Goal: Information Seeking & Learning: Learn about a topic

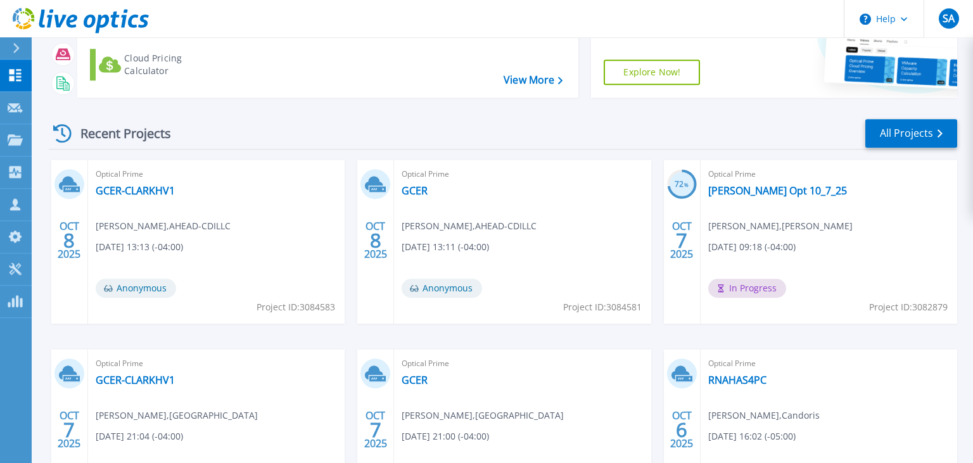
scroll to position [60, 0]
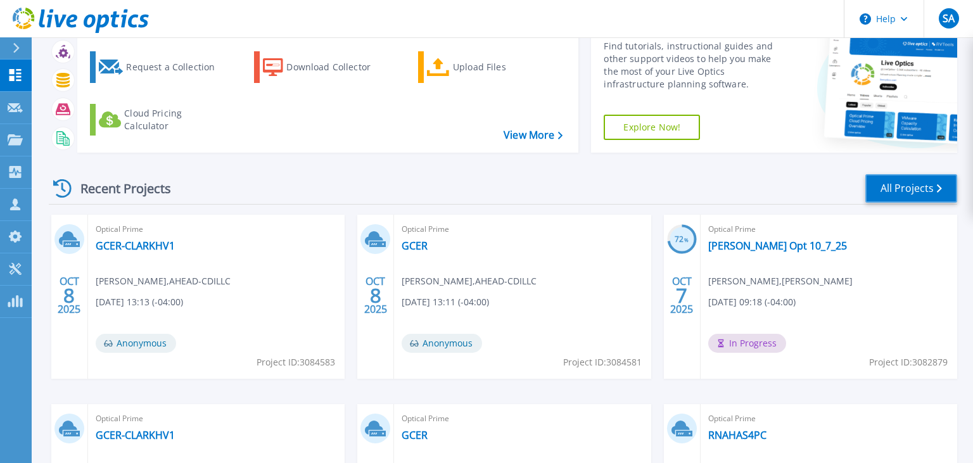
click at [923, 186] on link "All Projects" at bounding box center [911, 188] width 92 height 28
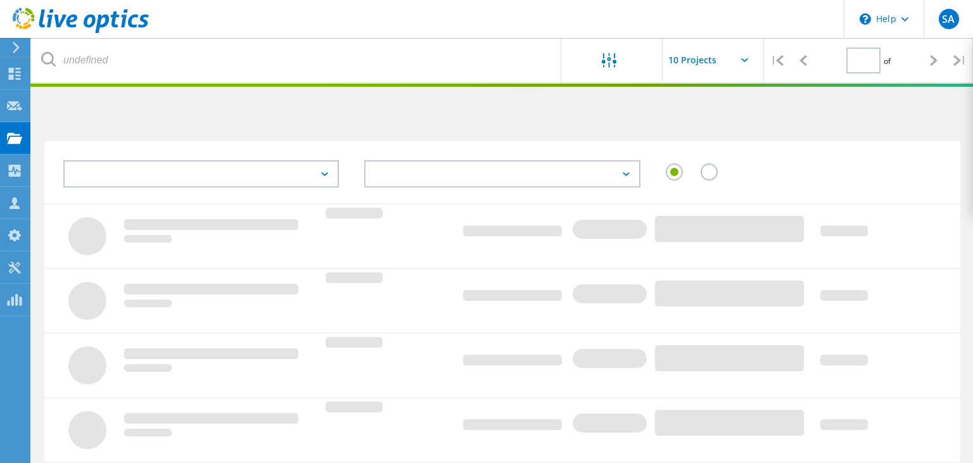
type input "1"
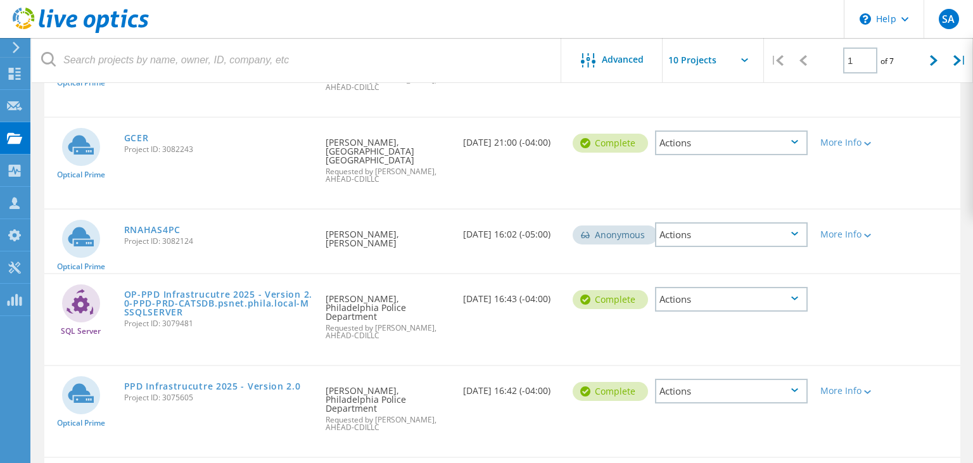
scroll to position [608, 0]
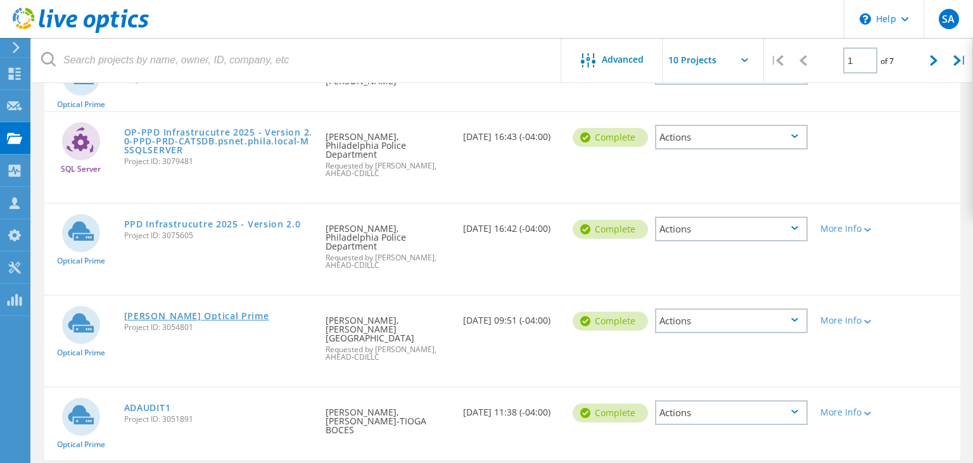
click at [204, 312] on link "Goucher Optical Prime" at bounding box center [196, 316] width 145 height 9
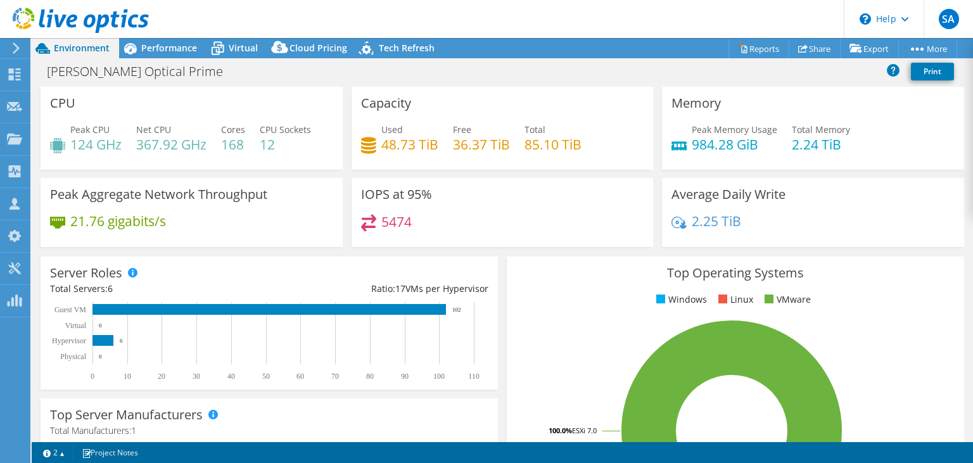
select select "USD"
click at [167, 49] on span "Performance" at bounding box center [169, 48] width 56 height 12
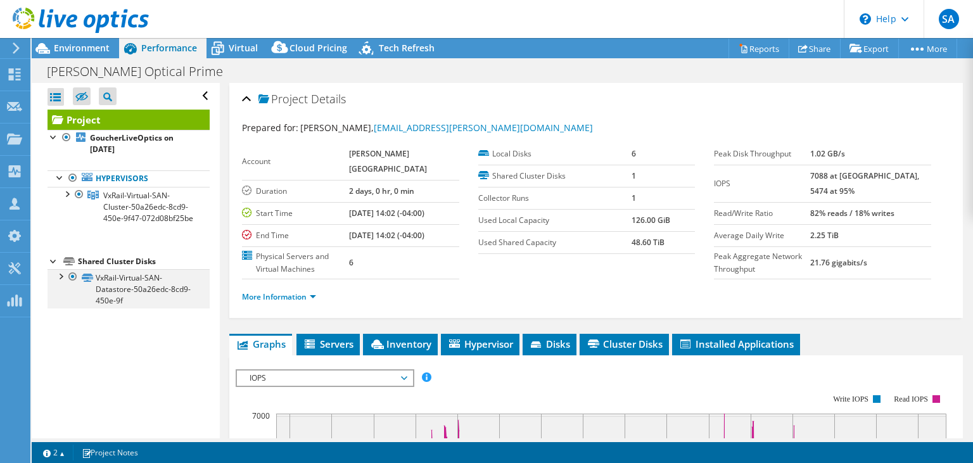
click at [59, 275] on div at bounding box center [60, 275] width 13 height 13
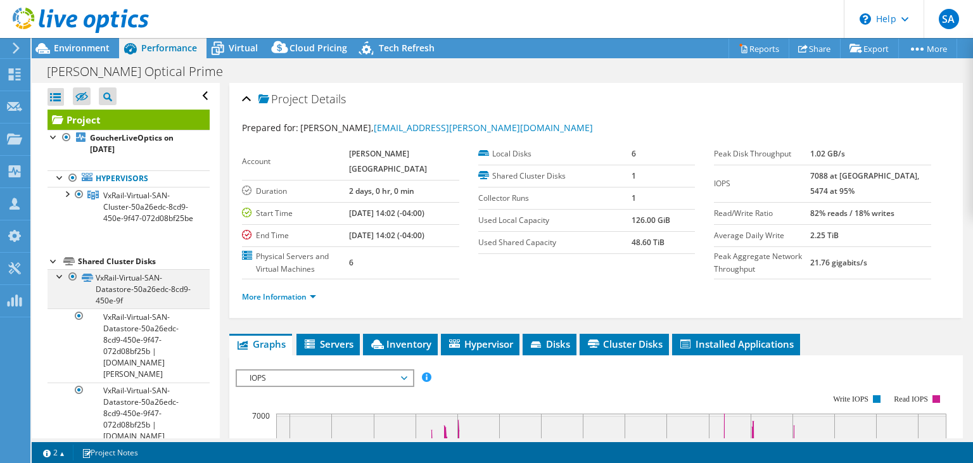
click at [59, 275] on div at bounding box center [60, 275] width 13 height 13
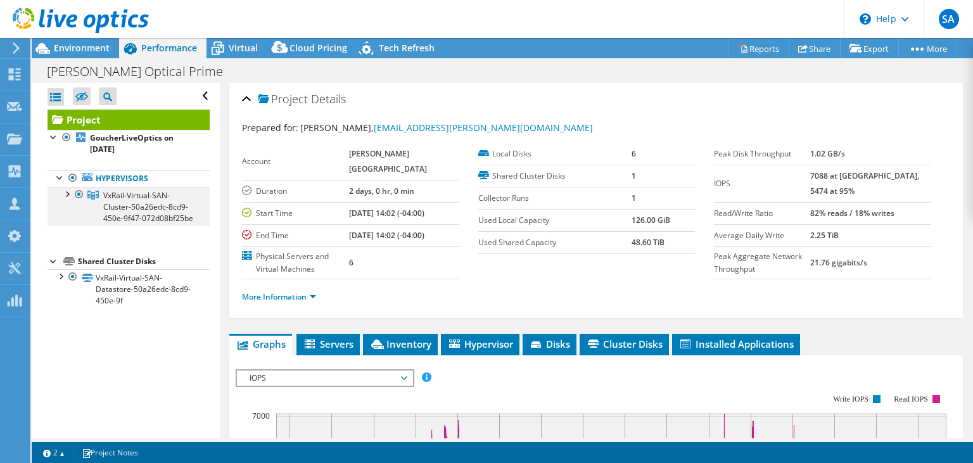
click at [62, 196] on div at bounding box center [66, 193] width 13 height 13
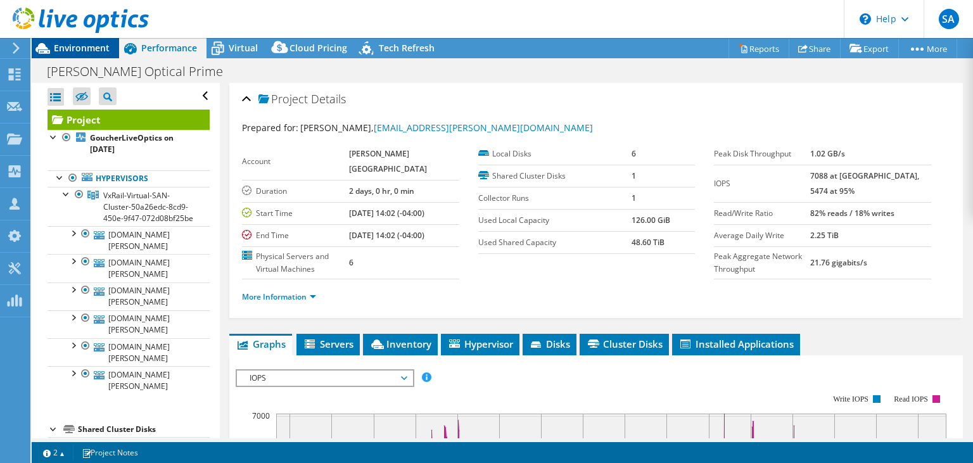
click at [95, 46] on span "Environment" at bounding box center [82, 48] width 56 height 12
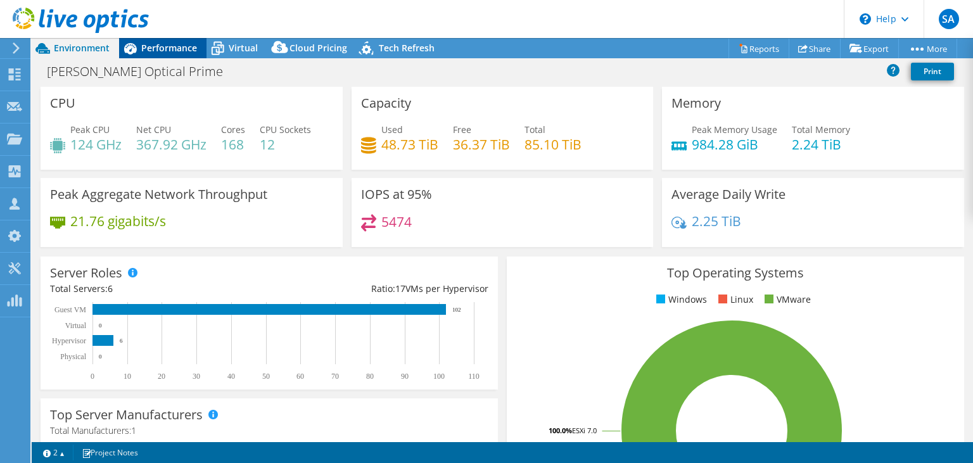
click at [160, 54] on span "Performance" at bounding box center [169, 48] width 56 height 12
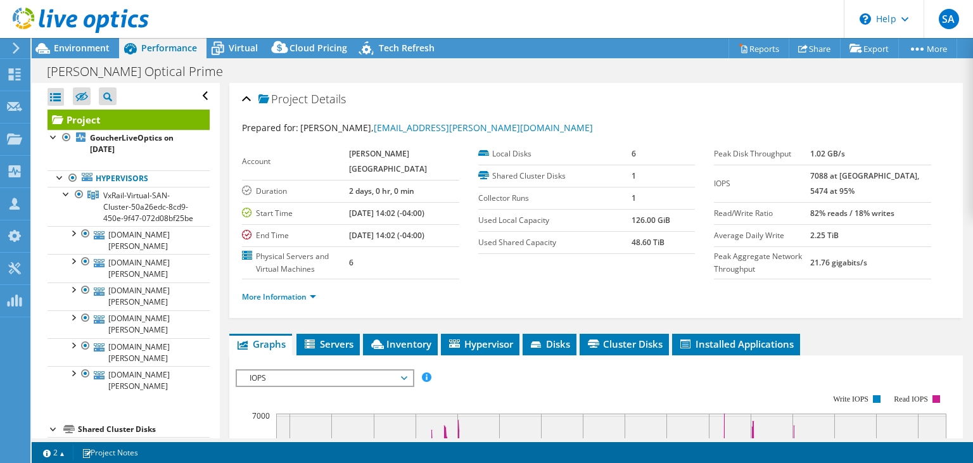
click at [318, 304] on li "More Information" at bounding box center [283, 297] width 82 height 14
click at [312, 302] on link "More Information" at bounding box center [279, 296] width 74 height 11
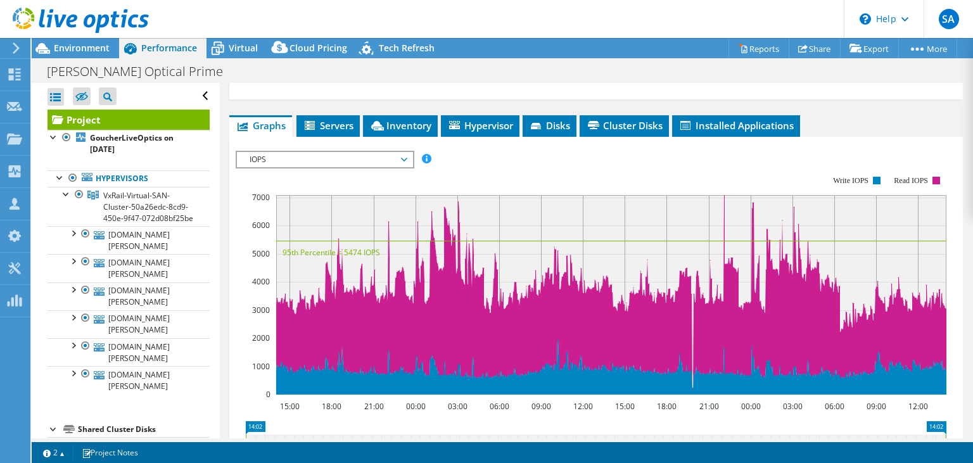
scroll to position [405, 0]
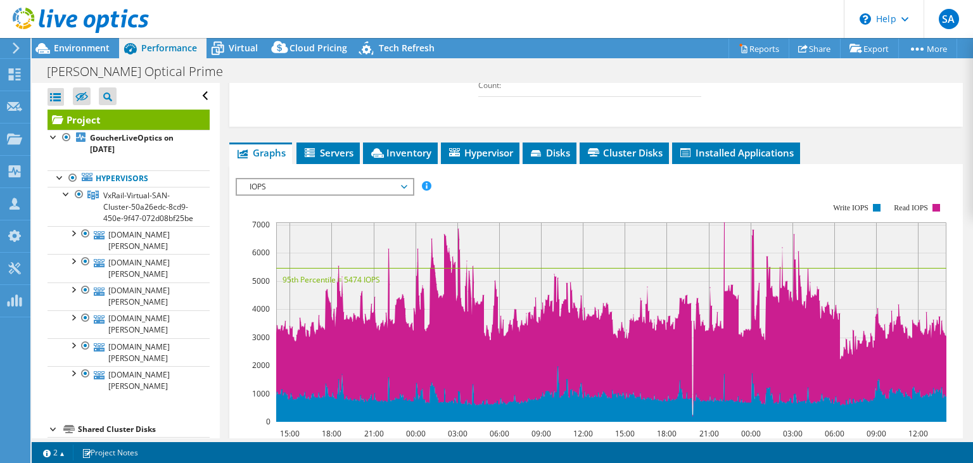
click at [400, 192] on span "IOPS" at bounding box center [324, 186] width 163 height 15
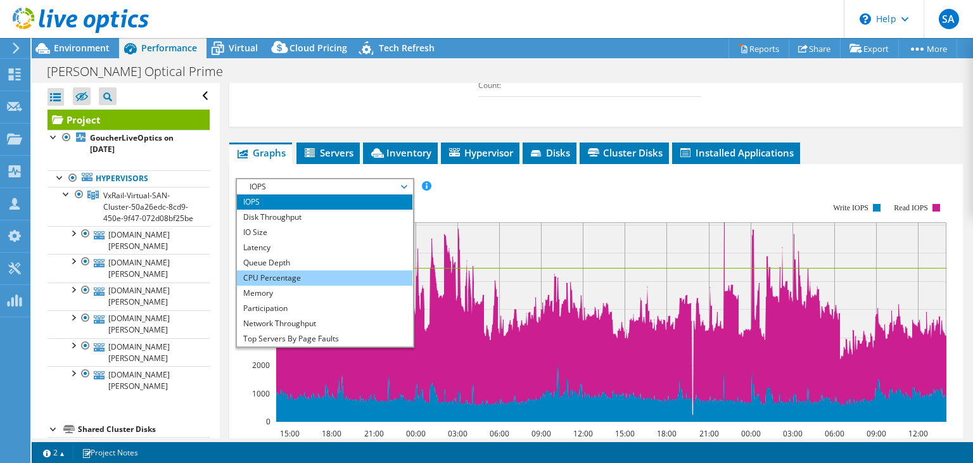
click at [295, 286] on li "CPU Percentage" at bounding box center [324, 277] width 175 height 15
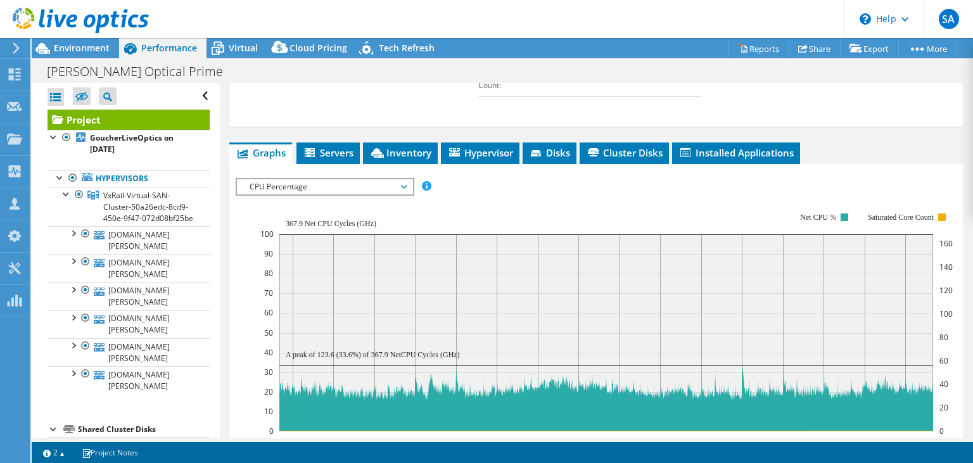
click at [406, 193] on span "CPU Percentage" at bounding box center [324, 186] width 175 height 15
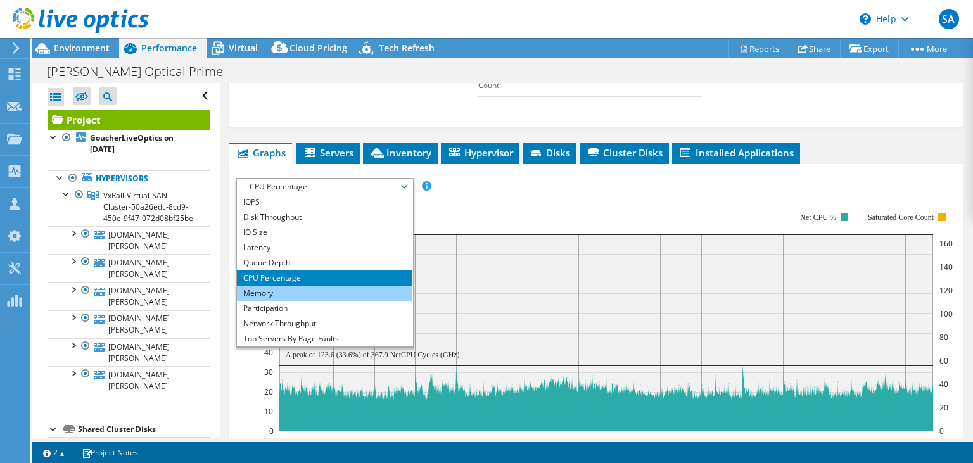
click at [296, 298] on li "Memory" at bounding box center [324, 293] width 175 height 15
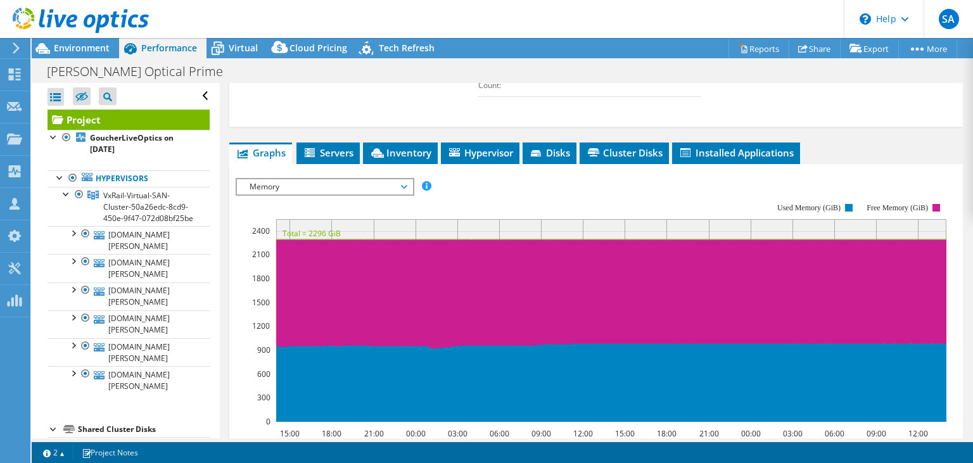
scroll to position [324, 0]
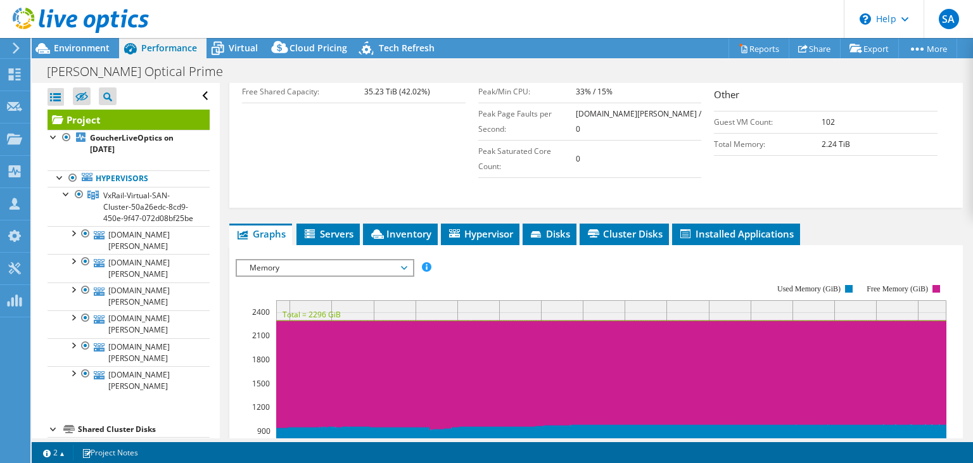
click at [336, 275] on span "Memory" at bounding box center [324, 267] width 163 height 15
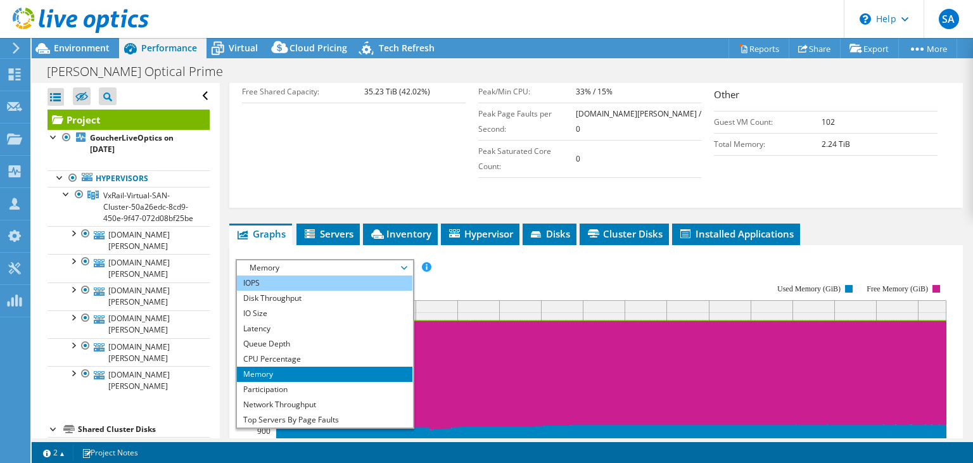
click at [315, 291] on li "IOPS" at bounding box center [324, 282] width 175 height 15
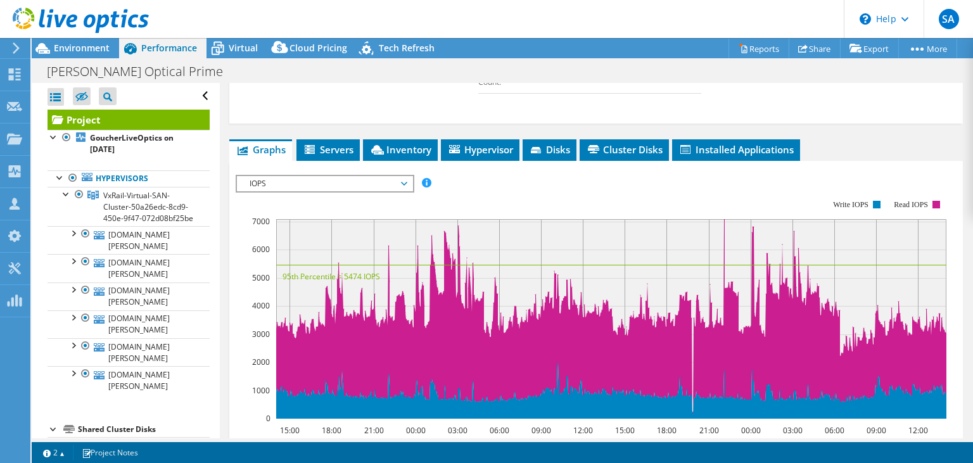
scroll to position [405, 0]
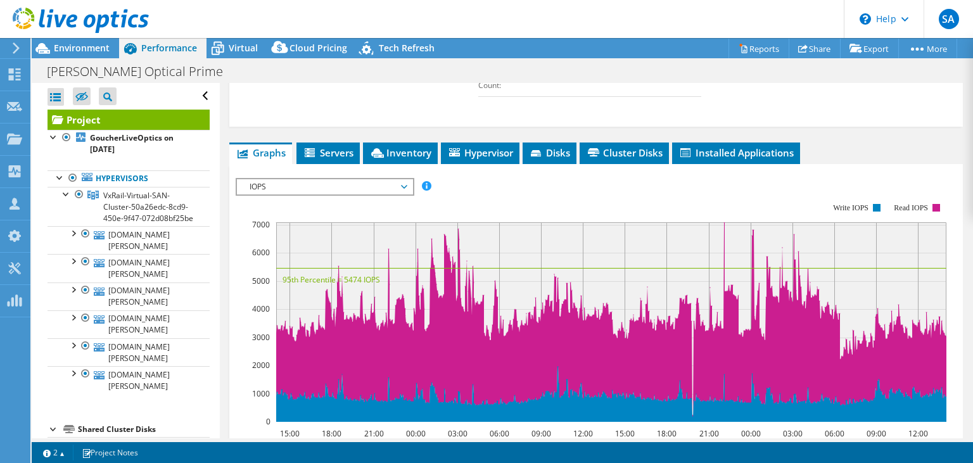
click at [402, 194] on span "IOPS" at bounding box center [324, 186] width 163 height 15
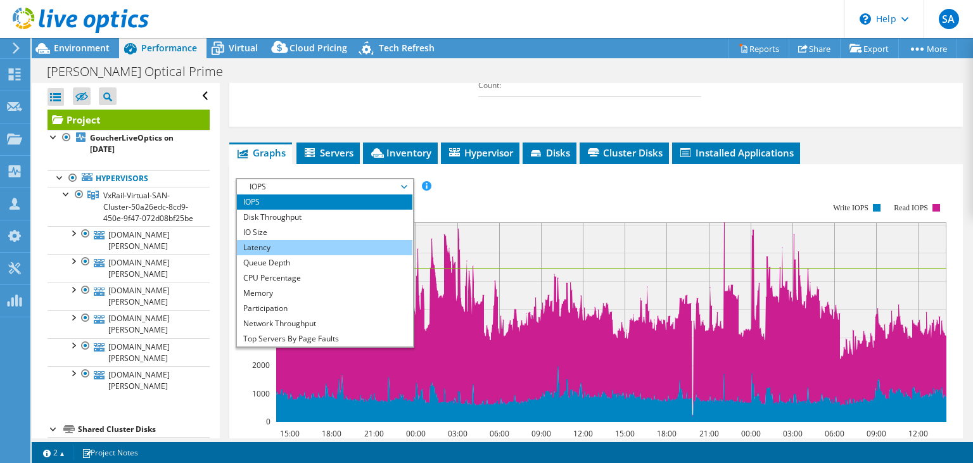
click at [333, 255] on li "Latency" at bounding box center [324, 247] width 175 height 15
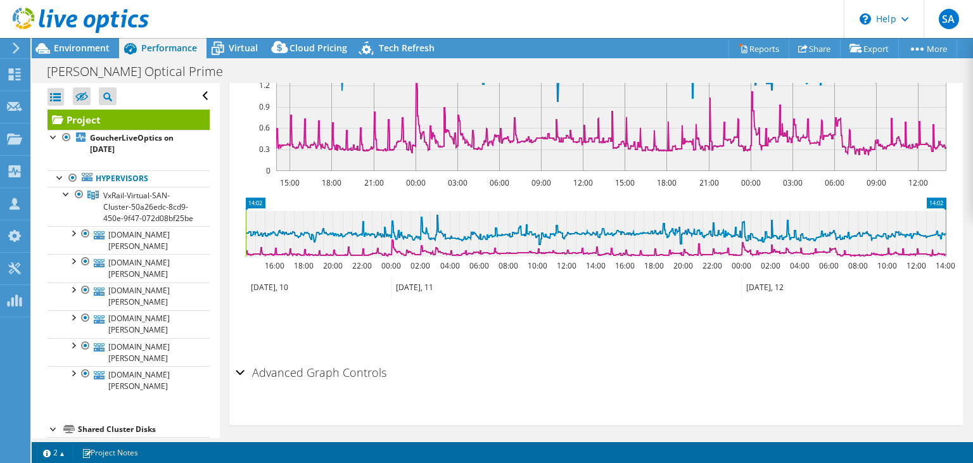
scroll to position [676, 0]
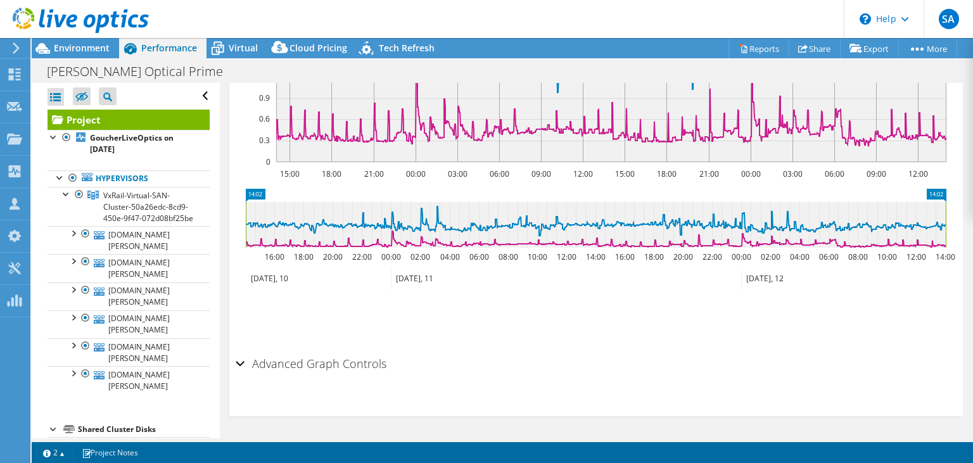
click at [241, 365] on div "Advanced Graph Controls" at bounding box center [596, 364] width 721 height 27
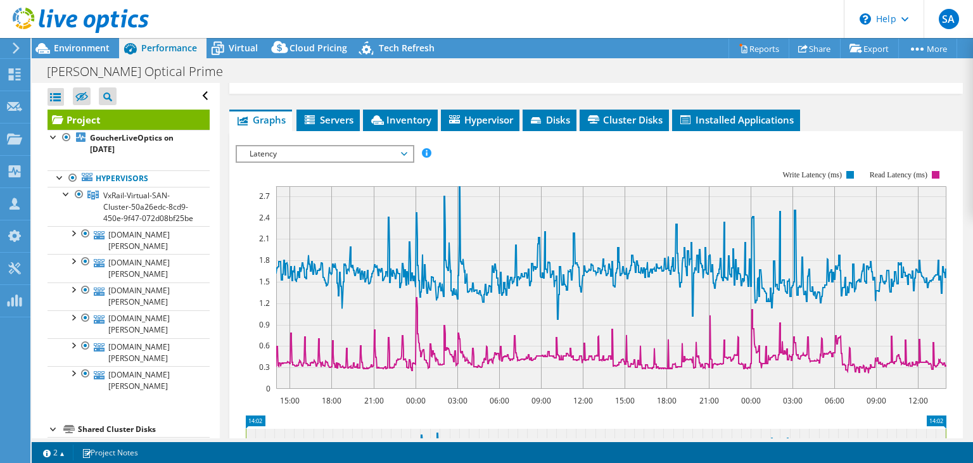
scroll to position [401, 0]
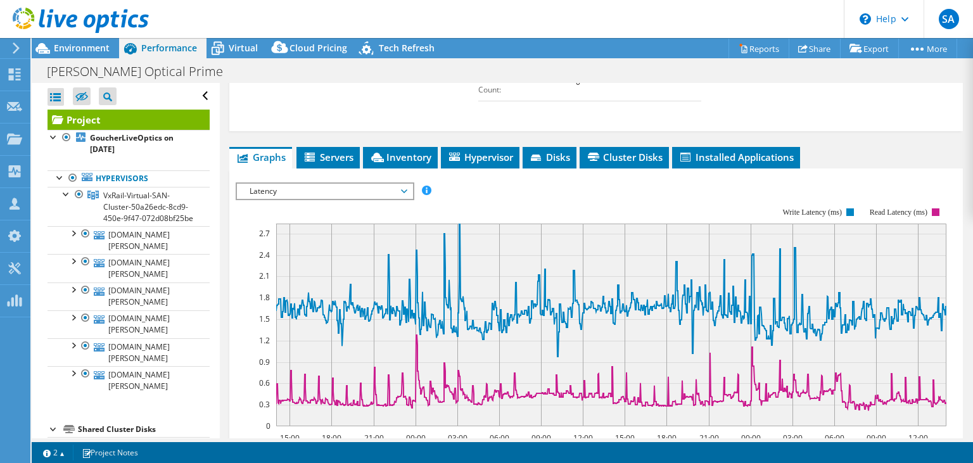
click at [404, 199] on span "Latency" at bounding box center [324, 191] width 163 height 15
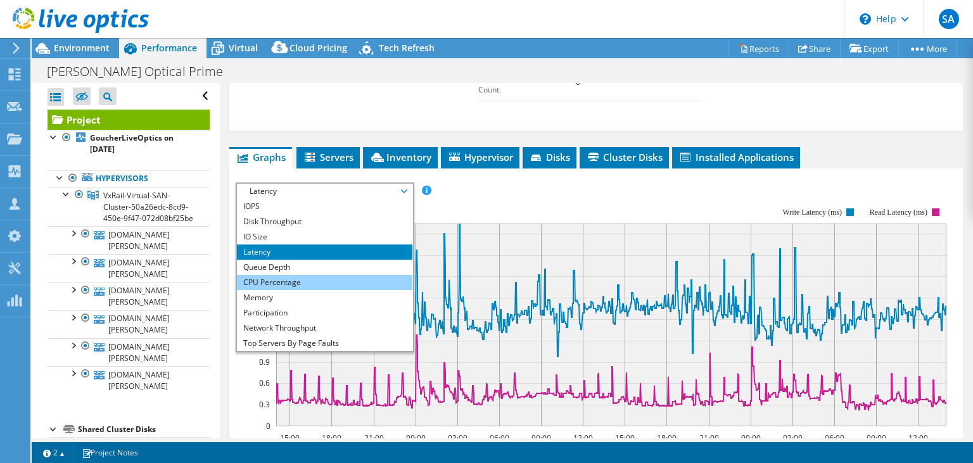
click at [262, 286] on li "CPU Percentage" at bounding box center [324, 282] width 175 height 15
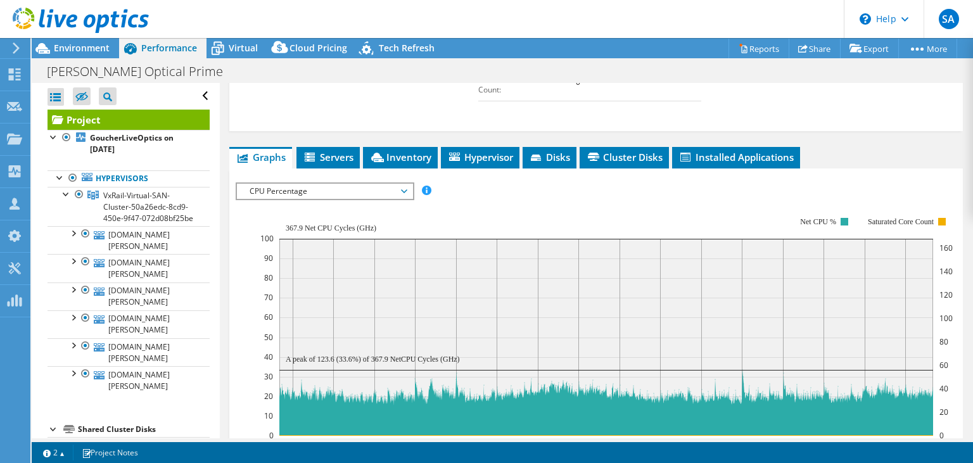
click at [405, 199] on span "CPU Percentage" at bounding box center [324, 191] width 163 height 15
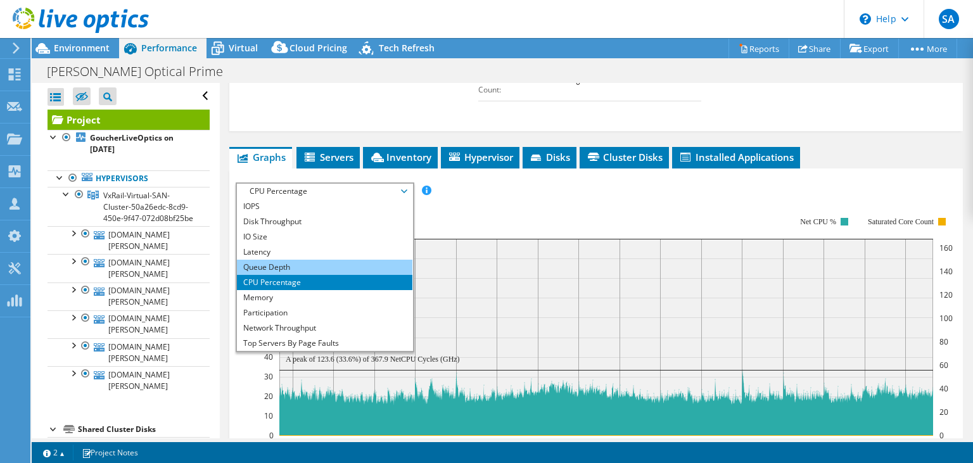
click at [274, 272] on li "Queue Depth" at bounding box center [324, 267] width 175 height 15
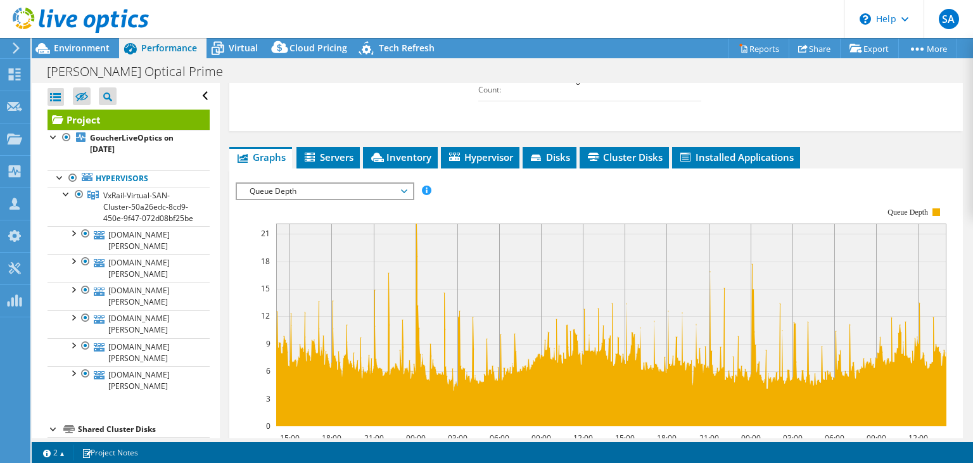
click at [400, 199] on span "Queue Depth" at bounding box center [324, 191] width 163 height 15
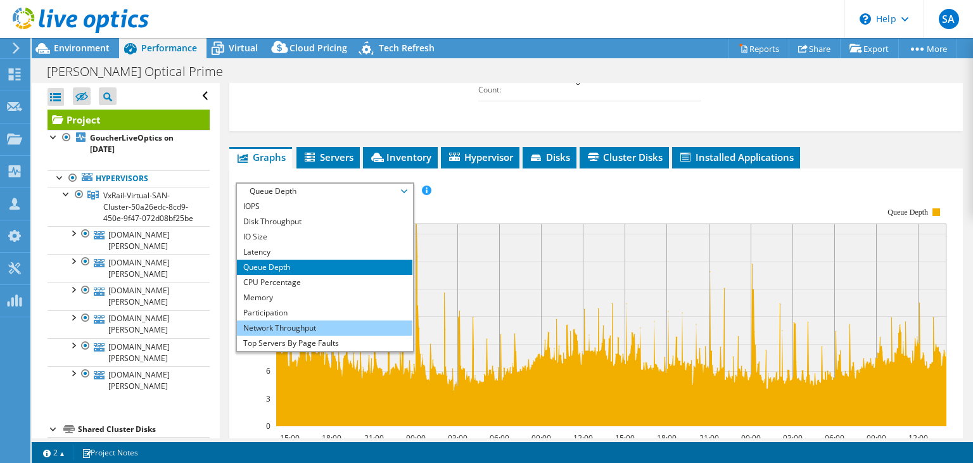
click at [279, 334] on li "Network Throughput" at bounding box center [324, 327] width 175 height 15
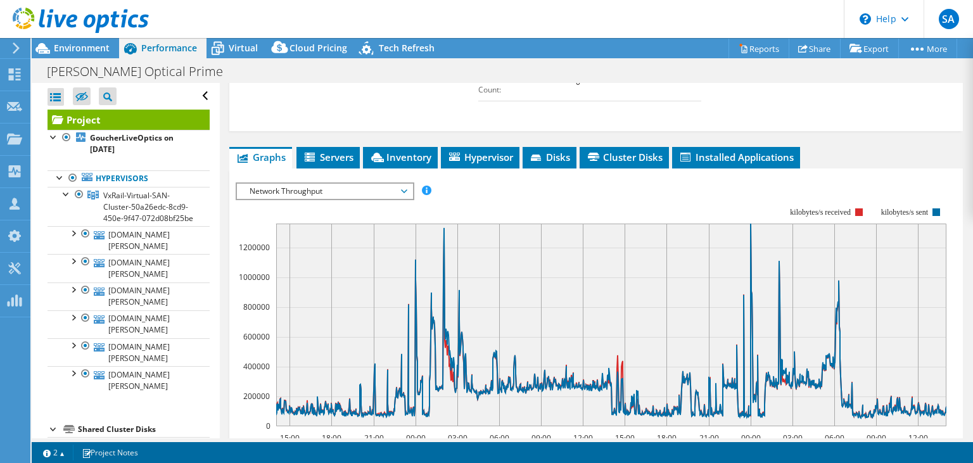
click at [401, 198] on span "Network Throughput" at bounding box center [324, 191] width 163 height 15
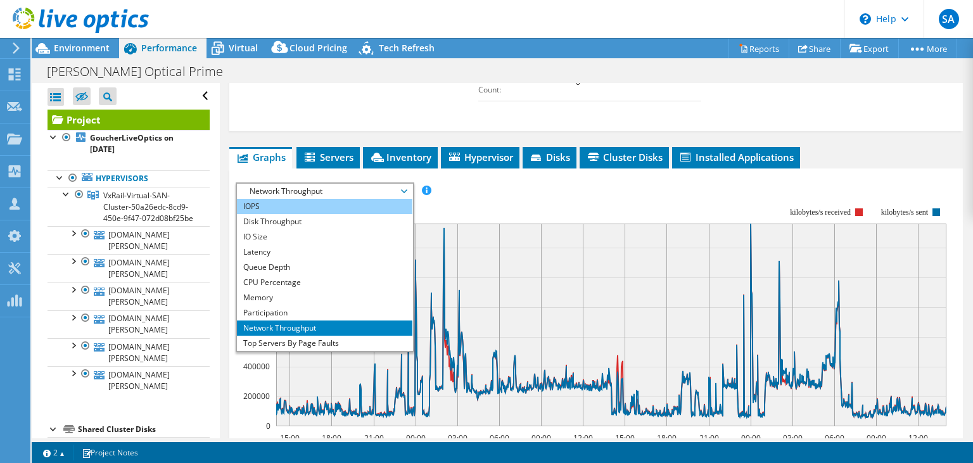
click at [318, 214] on li "IOPS" at bounding box center [324, 206] width 175 height 15
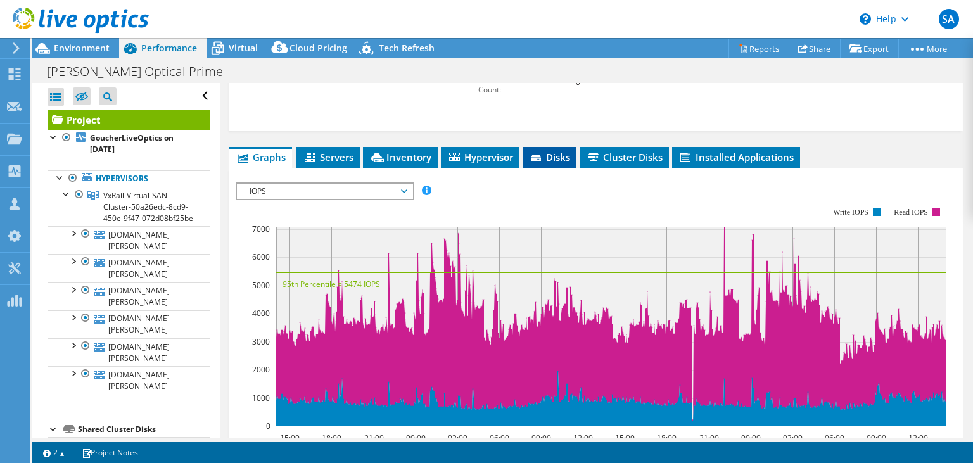
click at [556, 163] on span "Disks" at bounding box center [549, 157] width 41 height 13
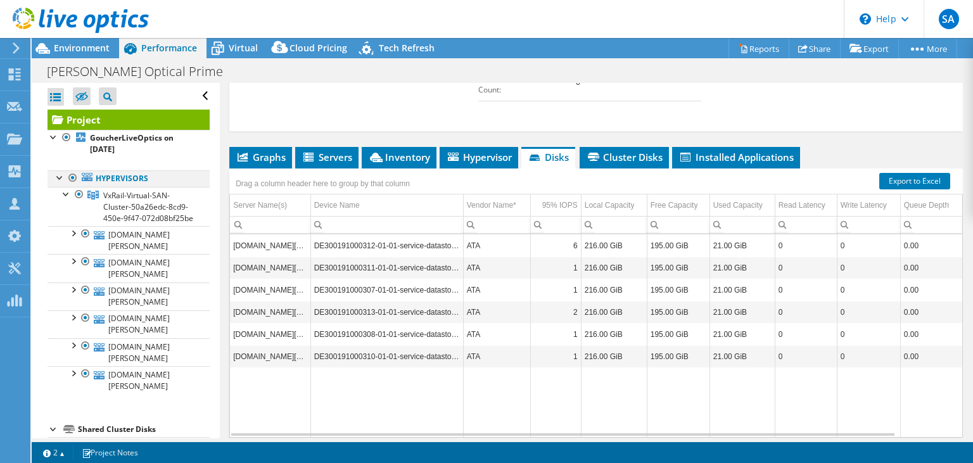
click at [55, 176] on div at bounding box center [60, 176] width 13 height 13
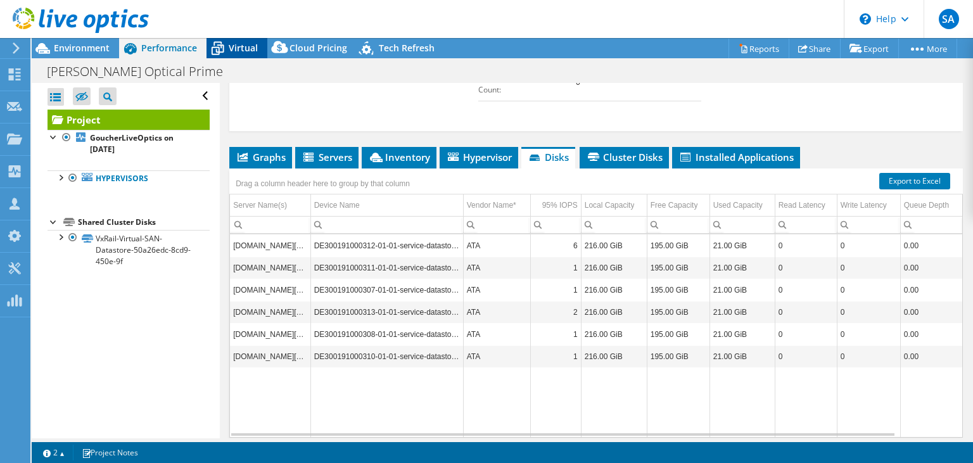
click at [247, 48] on span "Virtual" at bounding box center [243, 48] width 29 height 12
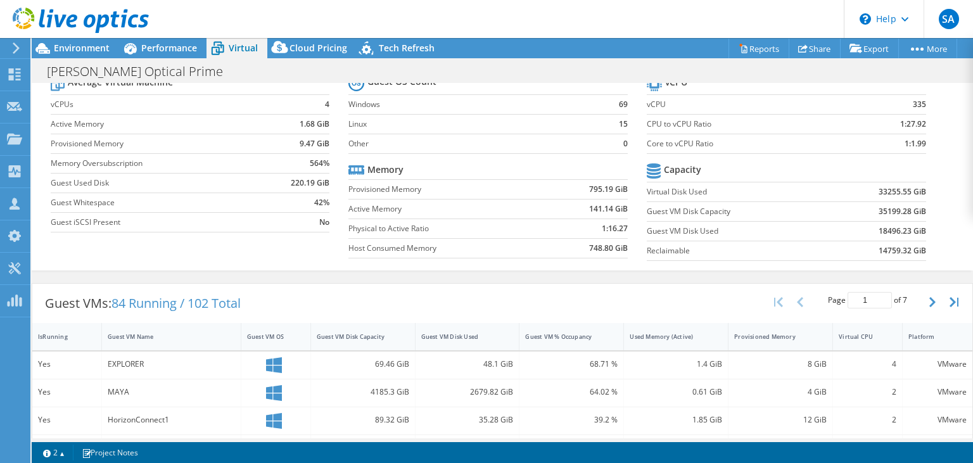
scroll to position [0, 0]
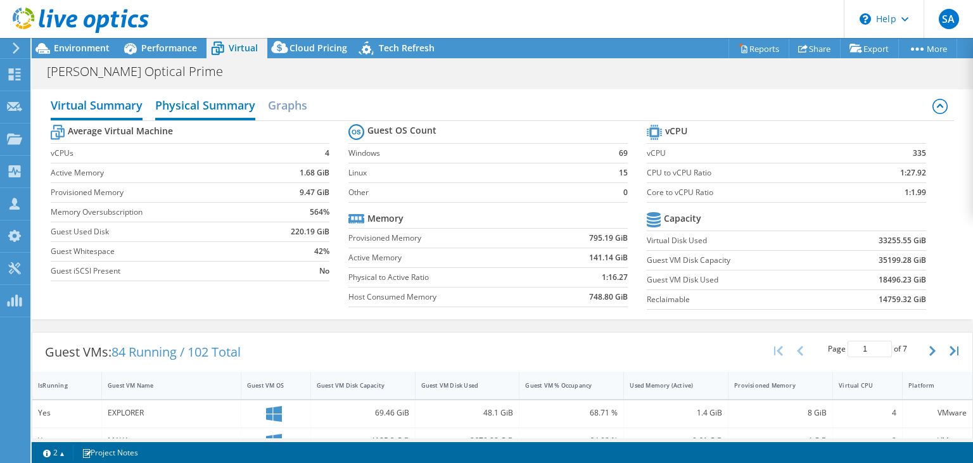
click at [216, 108] on h2 "Physical Summary" at bounding box center [205, 106] width 100 height 28
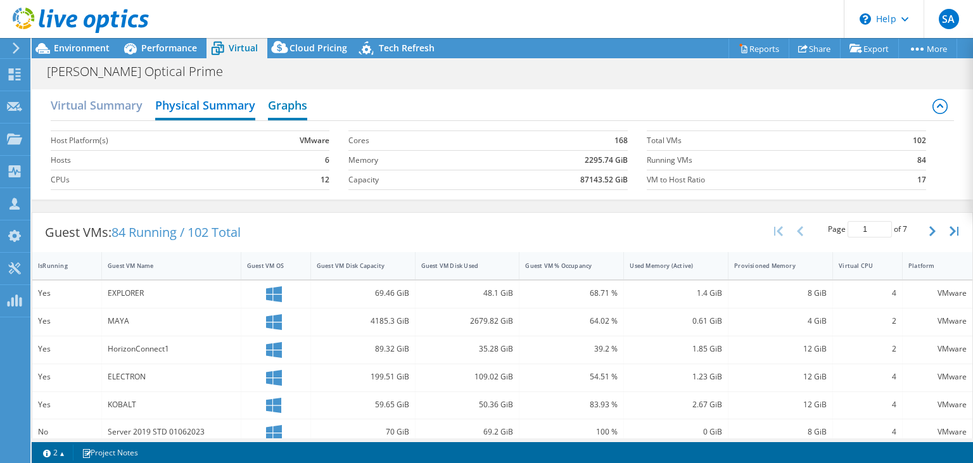
click at [289, 105] on h2 "Graphs" at bounding box center [287, 106] width 39 height 28
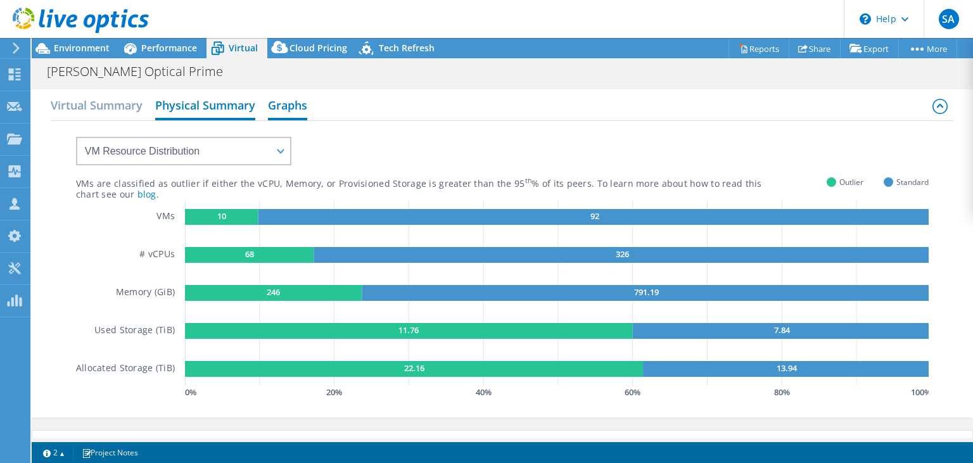
click at [205, 108] on h2 "Physical Summary" at bounding box center [205, 106] width 100 height 28
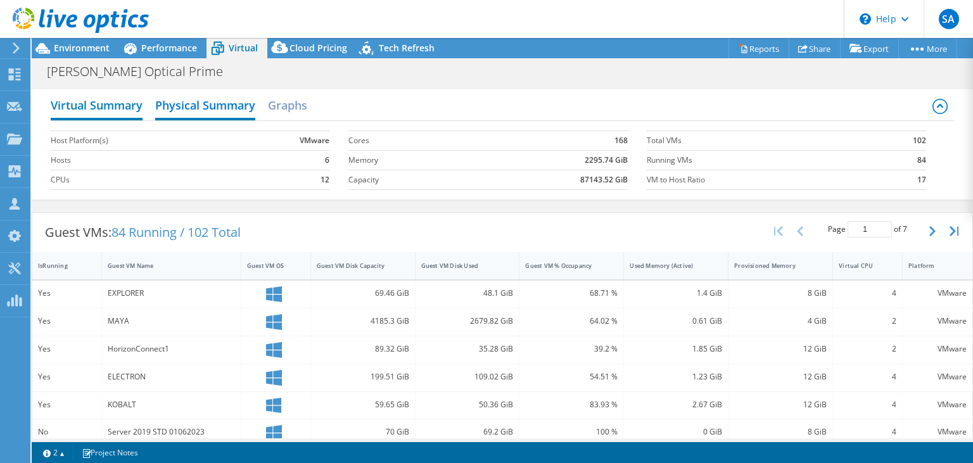
click at [108, 101] on h2 "Virtual Summary" at bounding box center [97, 106] width 92 height 28
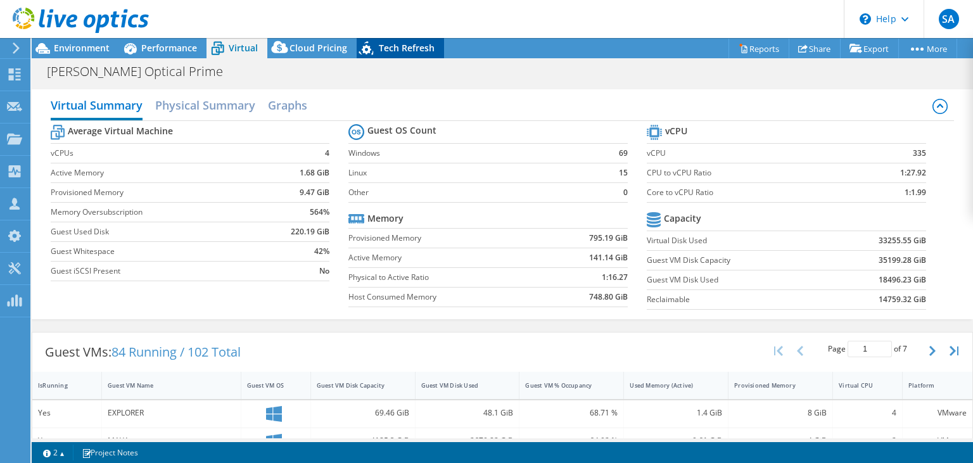
click at [408, 44] on span "Tech Refresh" at bounding box center [407, 48] width 56 height 12
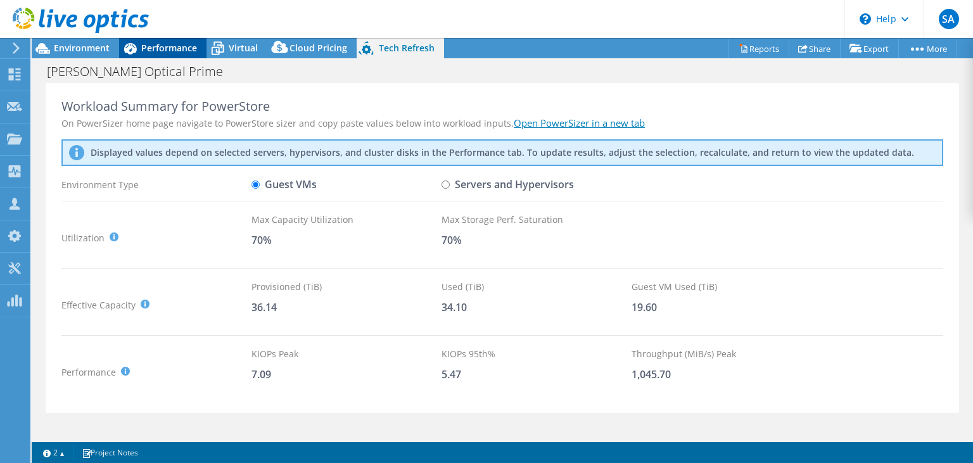
click at [183, 52] on span "Performance" at bounding box center [169, 48] width 56 height 12
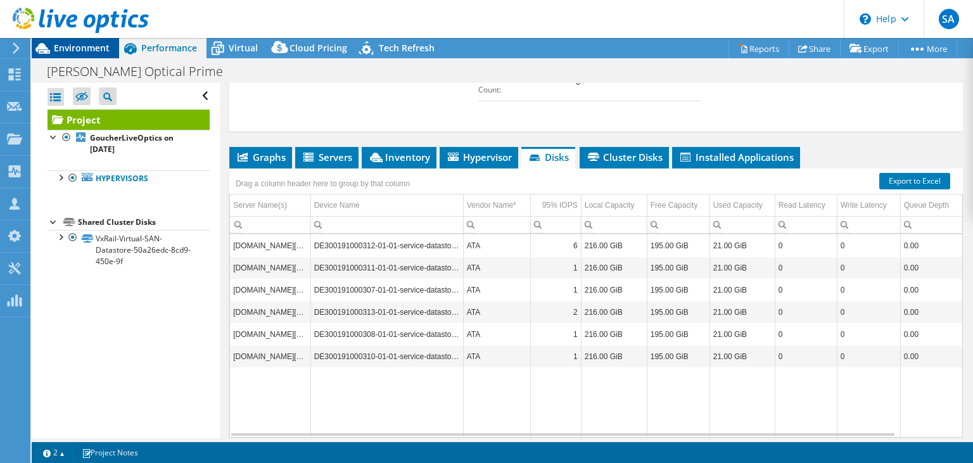
click at [83, 54] on div "Environment" at bounding box center [75, 48] width 87 height 20
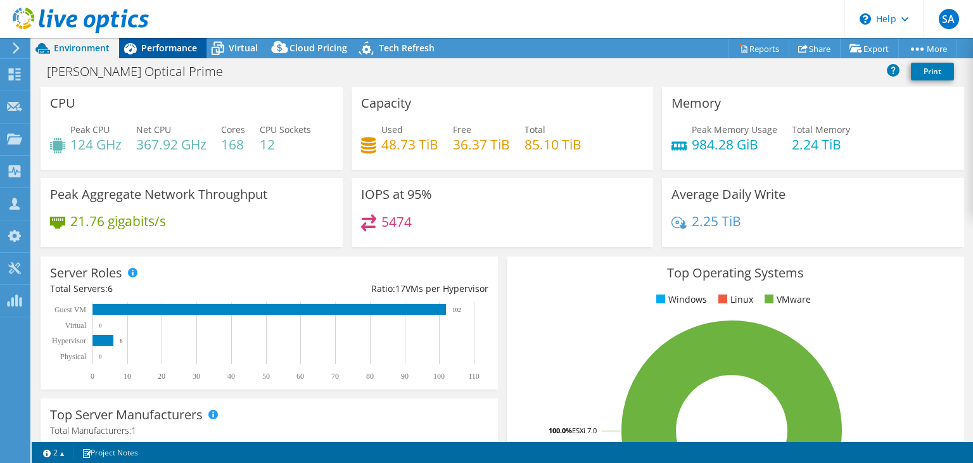
click at [184, 49] on span "Performance" at bounding box center [169, 48] width 56 height 12
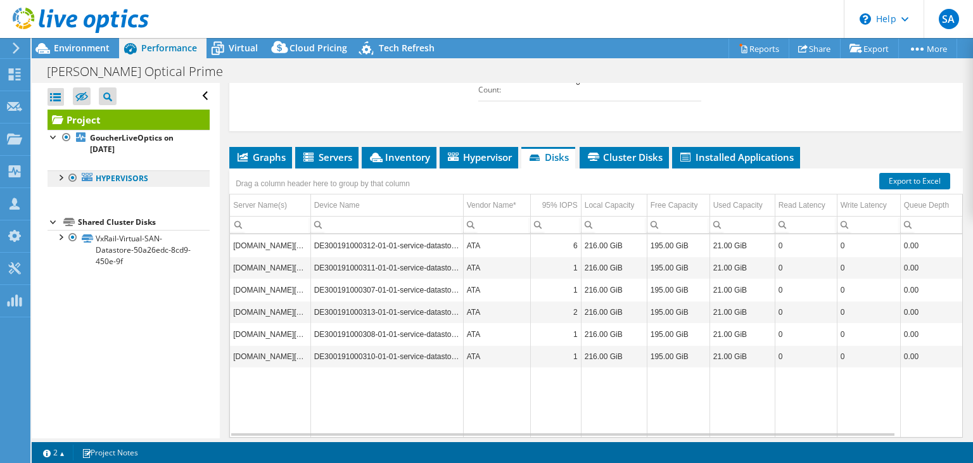
click at [120, 180] on link "Hypervisors" at bounding box center [128, 178] width 162 height 16
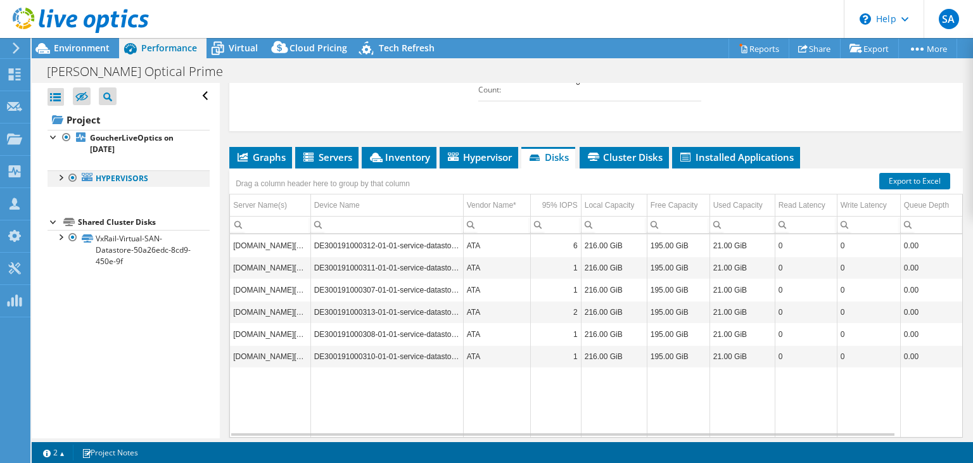
click at [56, 178] on div at bounding box center [60, 176] width 13 height 13
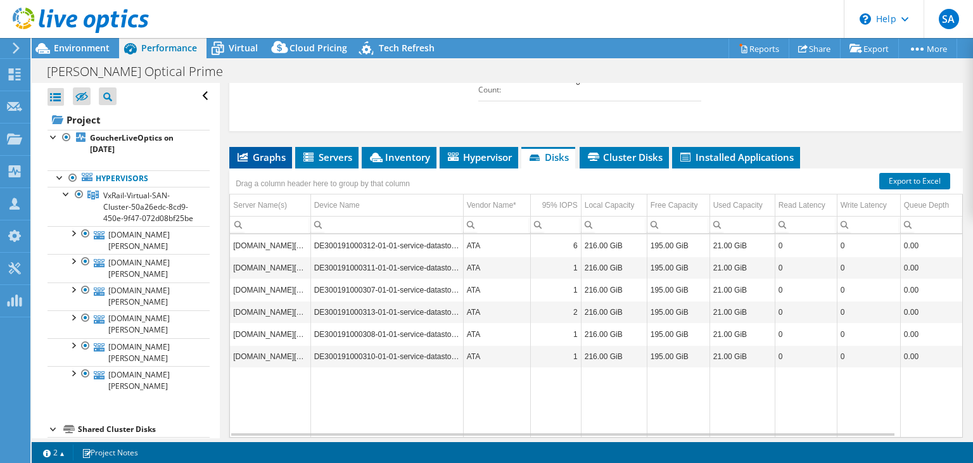
click at [262, 163] on span "Graphs" at bounding box center [261, 157] width 50 height 13
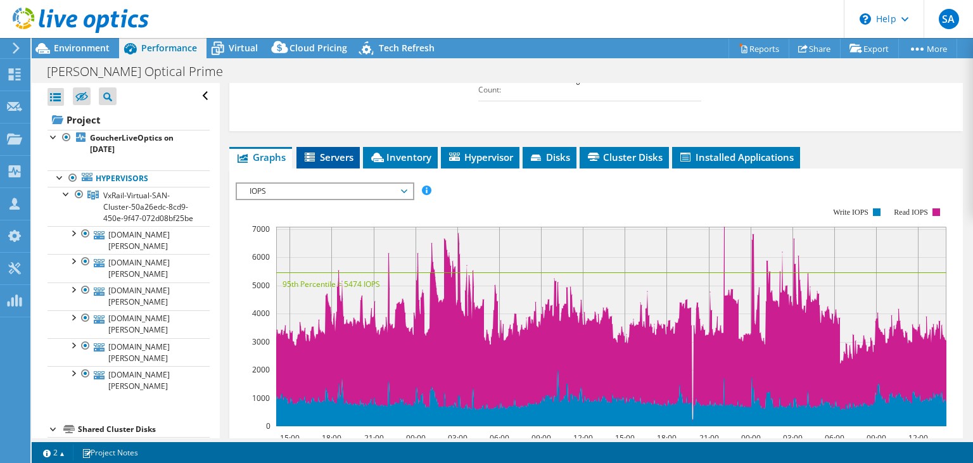
click at [318, 163] on span "Servers" at bounding box center [328, 157] width 51 height 13
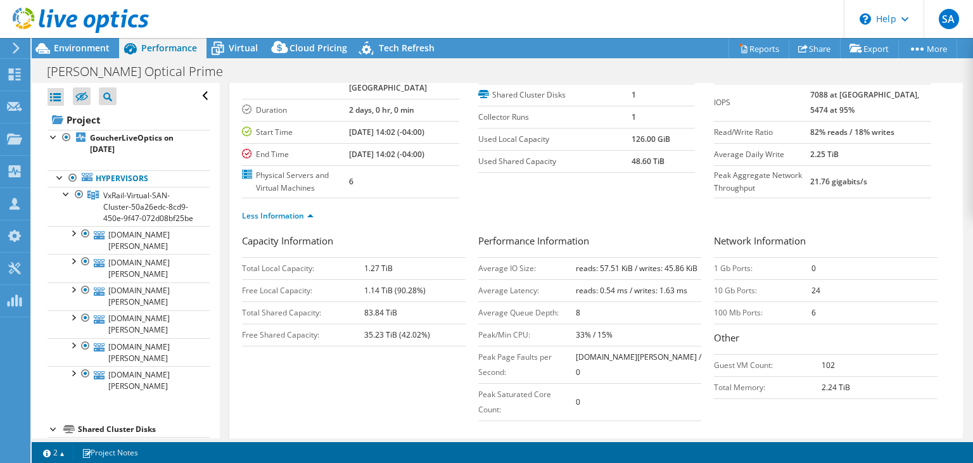
scroll to position [0, 0]
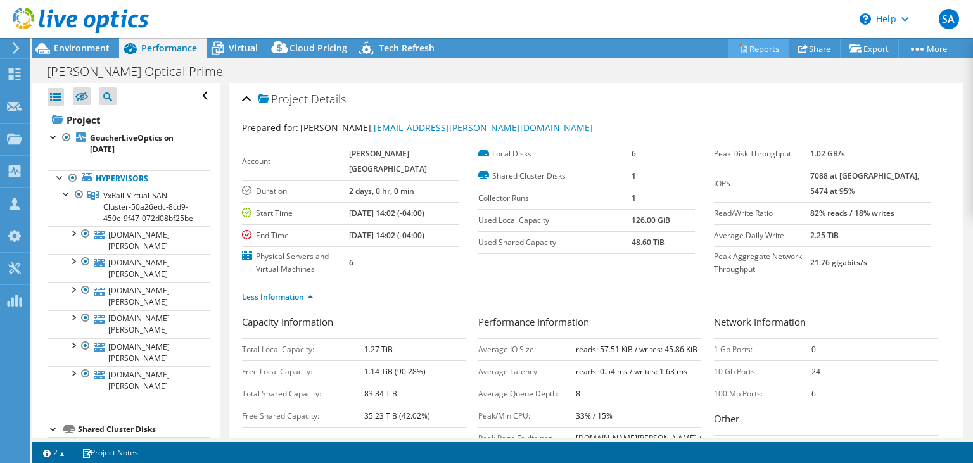
click at [747, 54] on link "Reports" at bounding box center [758, 49] width 61 height 20
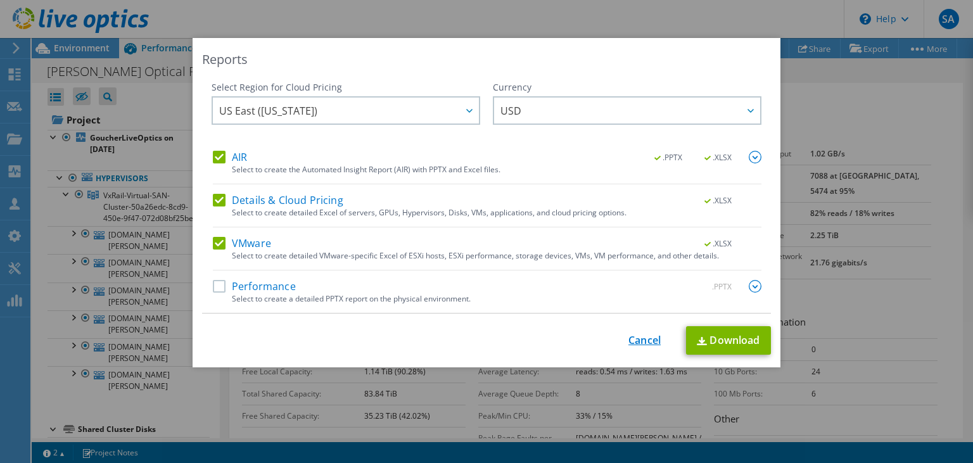
click at [629, 336] on div "This process may take a while, please wait... Cancel Download" at bounding box center [486, 340] width 569 height 28
click at [642, 345] on link "Cancel" at bounding box center [644, 340] width 32 height 12
